Goal: Task Accomplishment & Management: Use online tool/utility

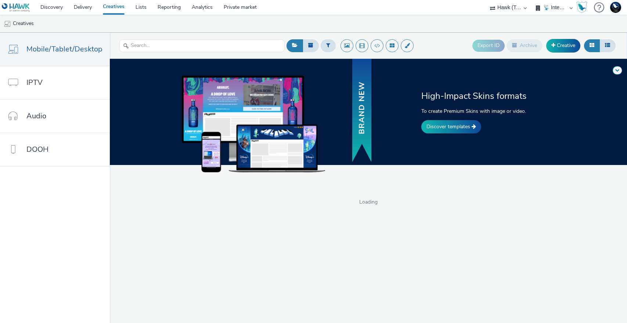
select select "2fc77e36-bb93-4aa3-9dff-dcb08e02eac6"
select select "2405a9d4-3350-4458-8d06-44f78962fa76"
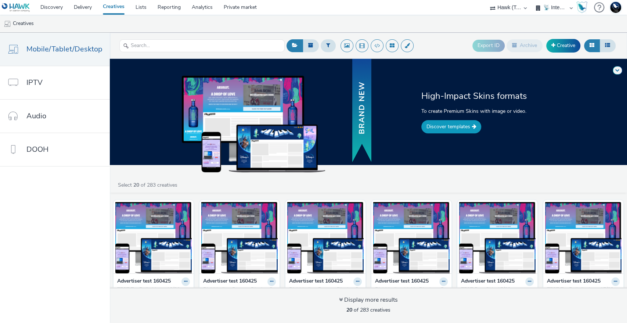
click at [447, 127] on link "Discover templates" at bounding box center [451, 126] width 60 height 13
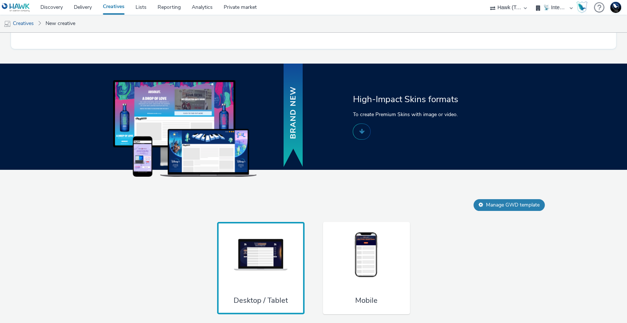
scroll to position [381, 0]
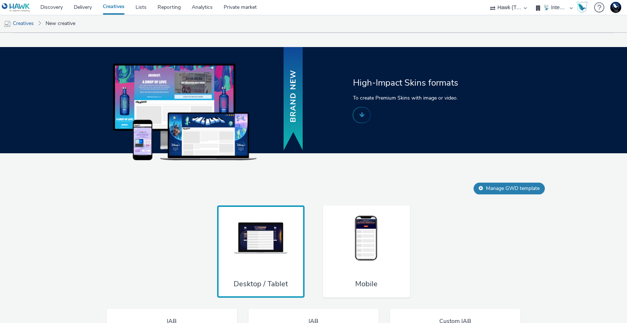
click at [366, 263] on img at bounding box center [366, 238] width 55 height 48
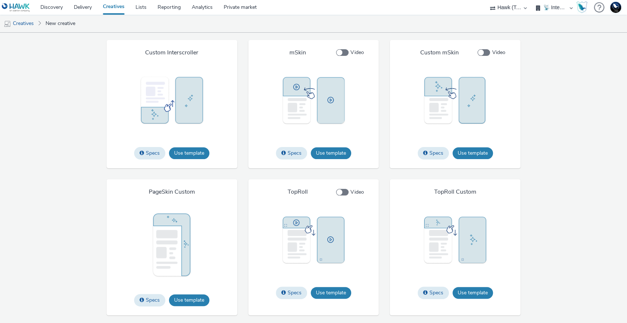
scroll to position [1156, 0]
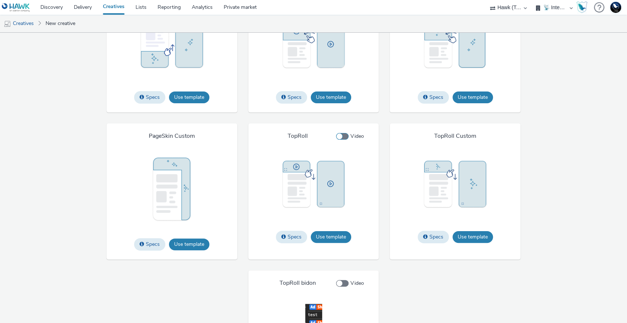
click at [342, 140] on span at bounding box center [342, 136] width 12 height 7
click at [341, 139] on input "Video" at bounding box center [338, 136] width 5 height 5
checkbox input "true"
click at [332, 243] on button "Use template" at bounding box center [331, 237] width 40 height 12
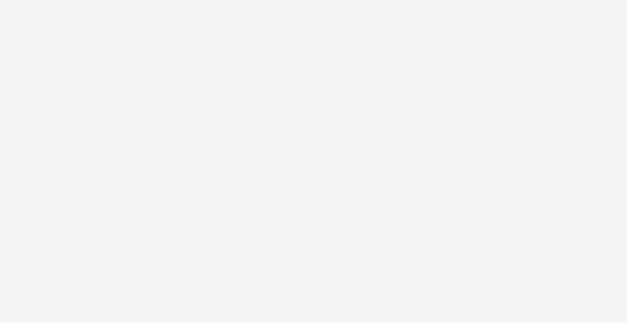
select select "2fc77e36-bb93-4aa3-9dff-dcb08e02eac6"
select select "2405a9d4-3350-4458-8d06-44f78962fa76"
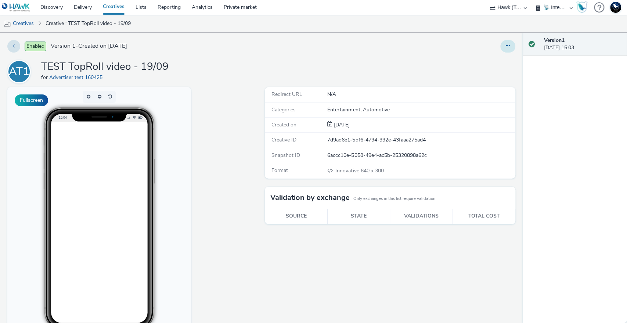
click at [506, 47] on icon at bounding box center [508, 45] width 4 height 5
click at [474, 61] on link "Edit" at bounding box center [487, 61] width 55 height 15
click at [332, 276] on div "Redirect URL N/A Categories Entertainment, Automotive Created on 19 Sep 2025 Cr…" at bounding box center [388, 219] width 254 height 265
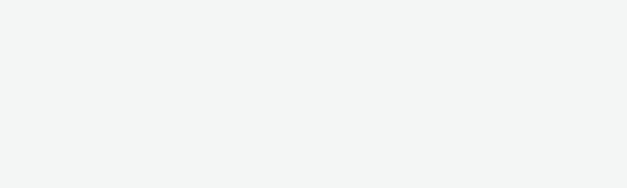
select select "2fc77e36-bb93-4aa3-9dff-dcb08e02eac6"
select select "2405a9d4-3350-4458-8d06-44f78962fa76"
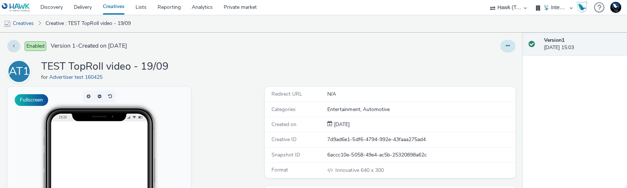
click at [506, 49] on button at bounding box center [507, 46] width 15 height 12
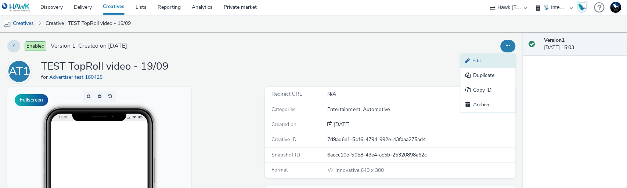
click at [500, 62] on link "Edit" at bounding box center [487, 61] width 55 height 15
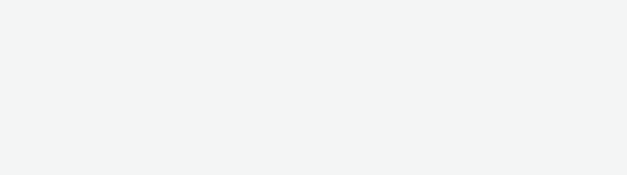
select select "2fc77e36-bb93-4aa3-9dff-dcb08e02eac6"
select select "2405a9d4-3350-4458-8d06-44f78962fa76"
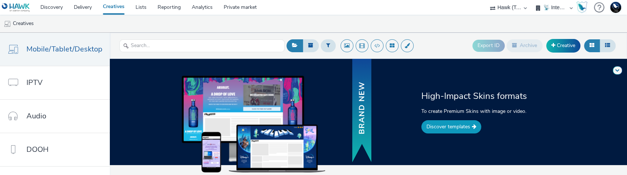
click at [459, 125] on link "Discover templates" at bounding box center [451, 126] width 60 height 13
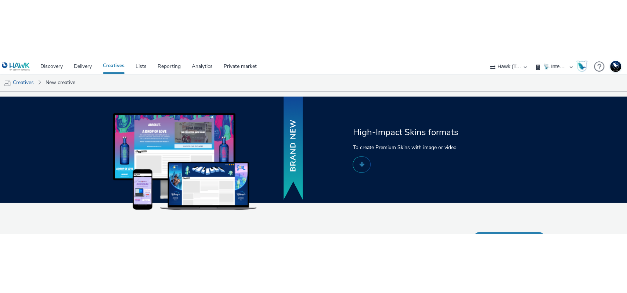
scroll to position [402, 0]
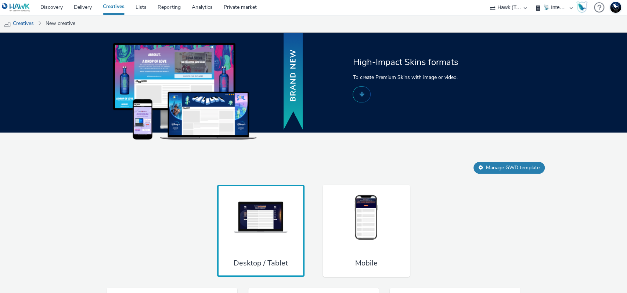
click at [367, 174] on img at bounding box center [366, 218] width 55 height 48
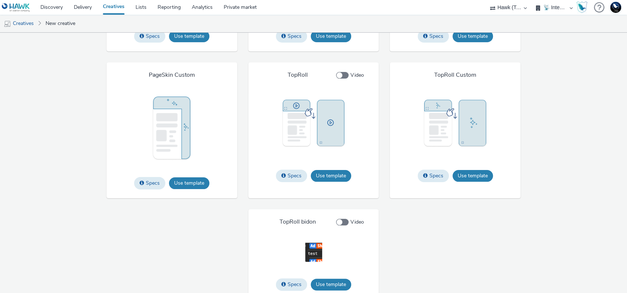
scroll to position [1233, 0]
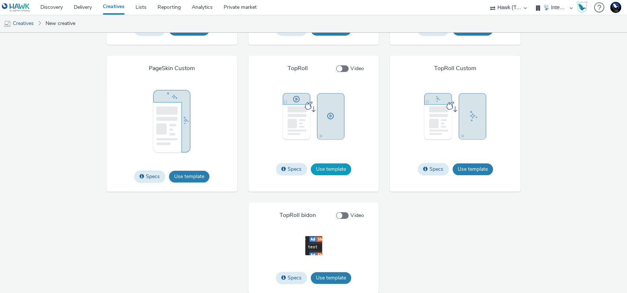
click at [332, 168] on button "Use template" at bounding box center [331, 169] width 40 height 12
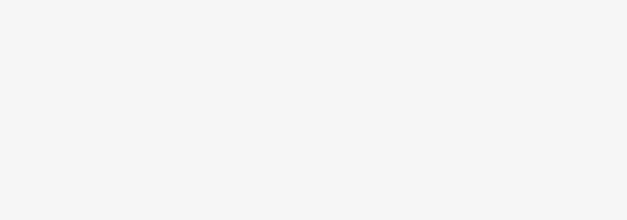
select select "2fc77e36-bb93-4aa3-9dff-dcb08e02eac6"
select select "2405a9d4-3350-4458-8d06-44f78962fa76"
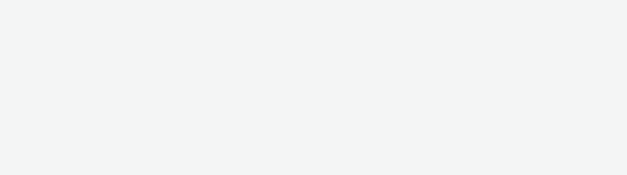
select select "2fc77e36-bb93-4aa3-9dff-dcb08e02eac6"
select select "2405a9d4-3350-4458-8d06-44f78962fa76"
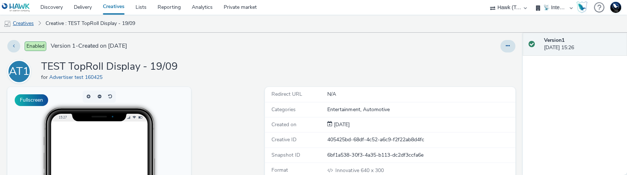
click at [26, 21] on link "Creatives" at bounding box center [18, 24] width 37 height 18
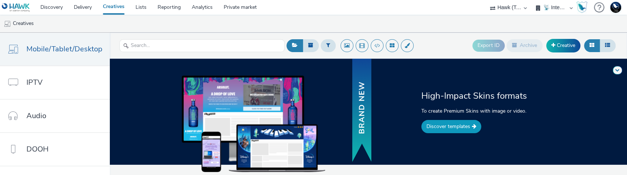
click at [466, 126] on link "Discover templates" at bounding box center [451, 126] width 60 height 13
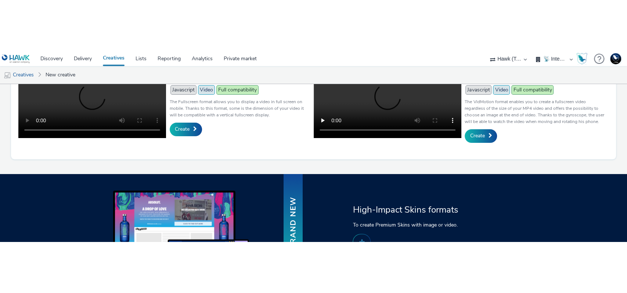
scroll to position [402, 0]
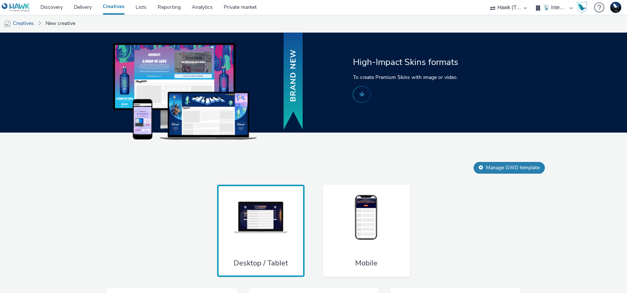
click at [365, 175] on img at bounding box center [366, 218] width 55 height 48
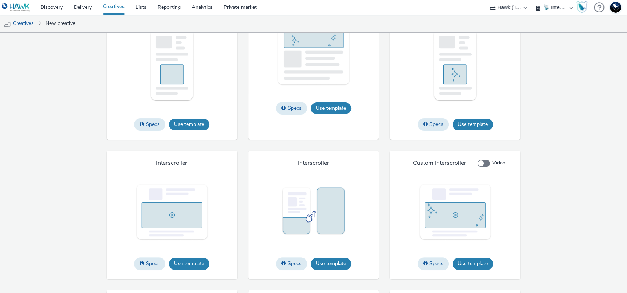
scroll to position [1095, 0]
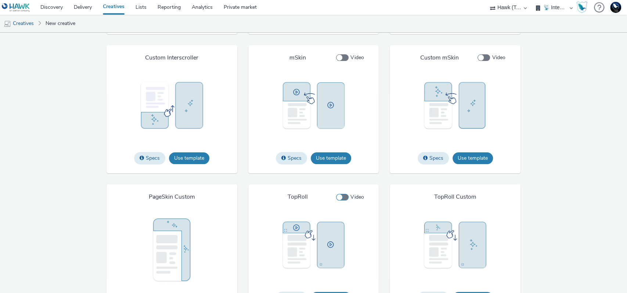
click at [340, 175] on span at bounding box center [342, 197] width 12 height 7
click at [340, 175] on input "Video" at bounding box center [338, 197] width 5 height 5
checkbox input "true"
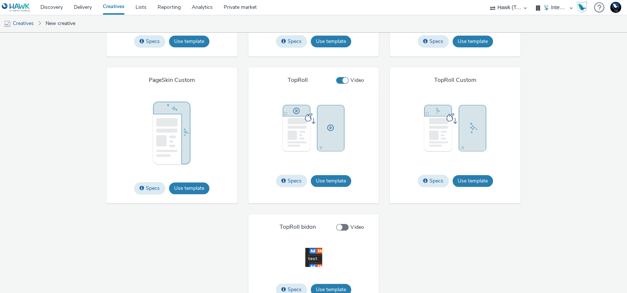
scroll to position [1233, 0]
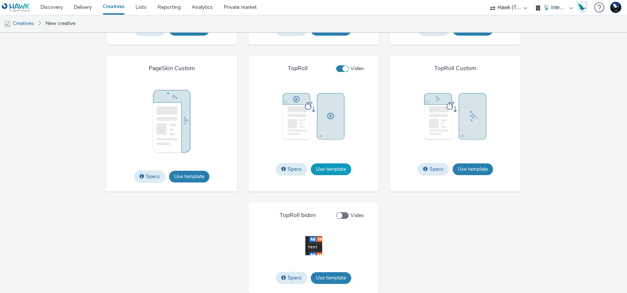
click at [330, 173] on button "Use template" at bounding box center [331, 169] width 40 height 12
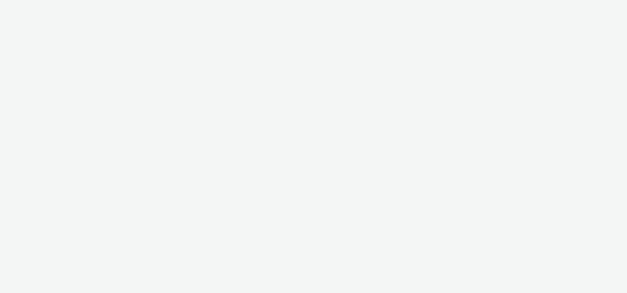
select select "2fc77e36-bb93-4aa3-9dff-dcb08e02eac6"
select select "2405a9d4-3350-4458-8d06-44f78962fa76"
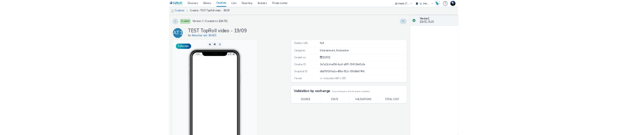
scroll to position [59, 0]
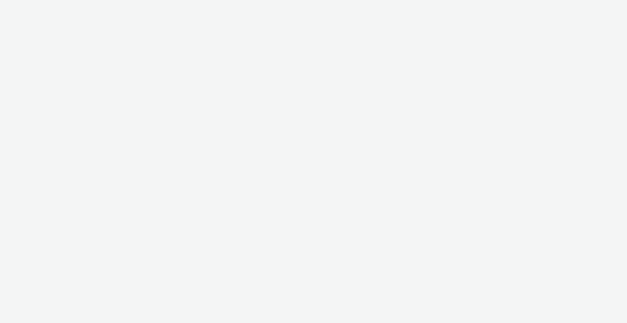
select select "2fc77e36-bb93-4aa3-9dff-dcb08e02eac6"
select select "2405a9d4-3350-4458-8d06-44f78962fa76"
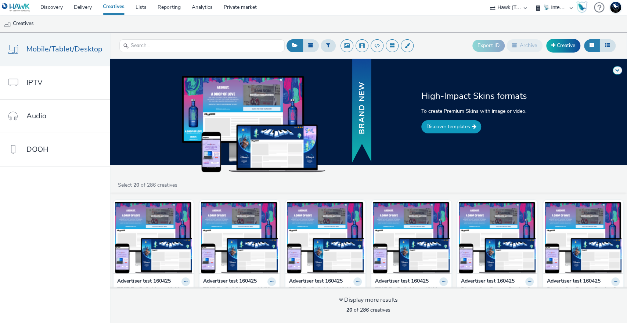
click at [453, 122] on link "Discover templates" at bounding box center [451, 126] width 60 height 13
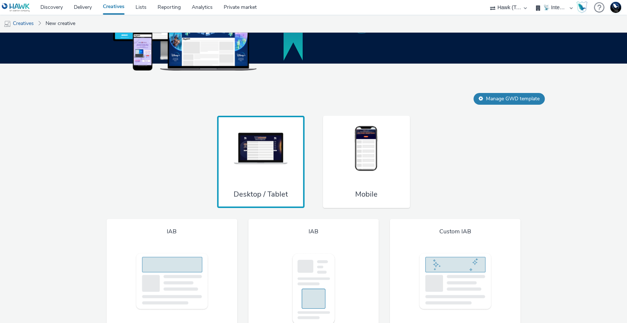
click at [367, 195] on div "Mobile" at bounding box center [366, 162] width 87 height 93
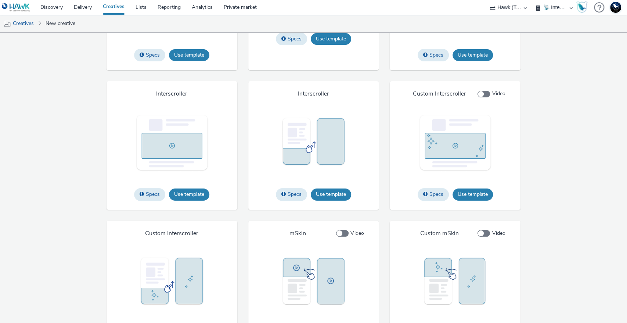
scroll to position [1203, 0]
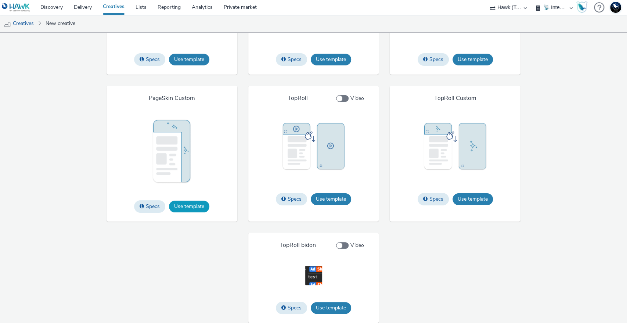
click at [191, 206] on button "Use template" at bounding box center [189, 207] width 40 height 12
